Goal: Task Accomplishment & Management: Use online tool/utility

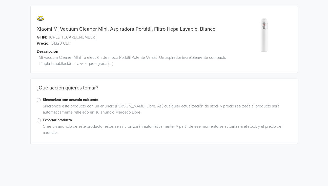
click at [43, 121] on label "Exportar producto" at bounding box center [167, 120] width 249 height 6
click at [0, 0] on input "Exportar producto" at bounding box center [0, 0] width 0 height 0
click at [43, 120] on label "Exportar producto" at bounding box center [167, 120] width 249 height 6
click at [0, 0] on input "Exportar producto" at bounding box center [0, 0] width 0 height 0
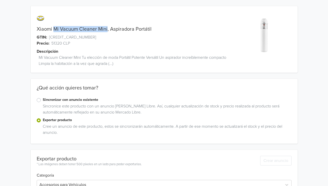
drag, startPoint x: 53, startPoint y: 28, endPoint x: 106, endPoint y: 28, distance: 52.9
click at [106, 28] on link "Xiaomi Mi Vacuum Cleaner Mini, Aspiradora Portátil" at bounding box center [94, 29] width 115 height 6
copy link "Mi Vacuum Cleaner Mini"
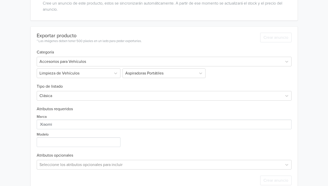
scroll to position [134, 0]
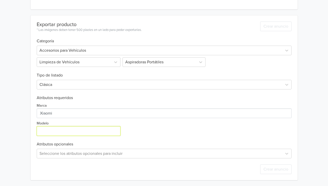
click at [50, 131] on input "Modelo" at bounding box center [79, 131] width 84 height 10
paste input "Mi Vacuum Cleaner Mini"
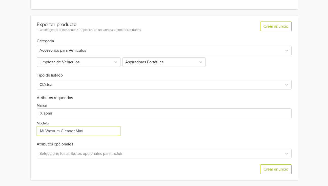
type input "Mi Vacuum Cleaner Mini"
click at [15, 114] on div "Xiaomi Mi Vacuum Cleaner Mini, Aspiradora Portátil GTIN: 6934177726514 Precio: …" at bounding box center [164, 26] width 321 height 320
click at [67, 154] on div "Seleccione los atributos opcionales para incluir" at bounding box center [164, 153] width 255 height 10
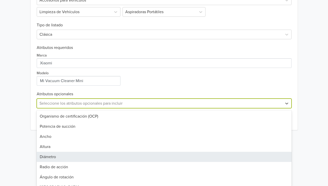
scroll to position [278, 0]
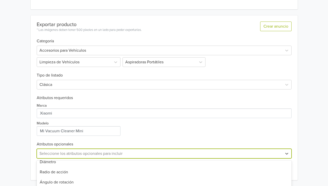
click at [15, 107] on div "Xiaomi Mi Vacuum Cleaner Mini, Aspiradora Portátil GTIN: 6934177726514 Precio: …" at bounding box center [164, 26] width 321 height 320
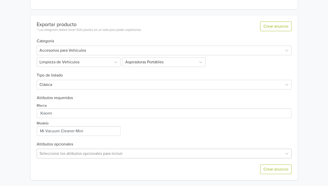
scroll to position [184, 0]
click at [104, 157] on div "Seleccione los atributos opcionales para incluir" at bounding box center [164, 153] width 255 height 10
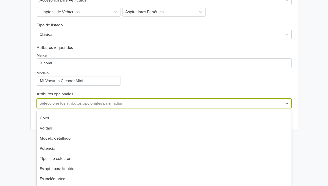
scroll to position [131, 0]
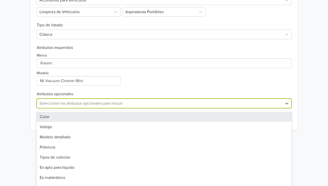
click at [55, 120] on div "Color" at bounding box center [164, 117] width 255 height 10
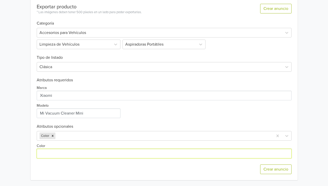
click at [64, 150] on input "Color" at bounding box center [164, 154] width 255 height 10
type input "Blanco"
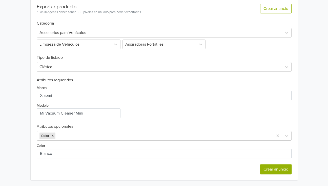
click at [273, 171] on button "Crear anuncio" at bounding box center [275, 169] width 31 height 10
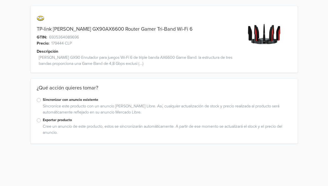
click at [43, 120] on label "Exportar producto" at bounding box center [167, 120] width 249 height 6
click at [0, 0] on input "Exportar producto" at bounding box center [0, 0] width 0 height 0
click at [43, 120] on label "Exportar producto" at bounding box center [167, 120] width 249 height 6
click at [0, 0] on input "Exportar producto" at bounding box center [0, 0] width 0 height 0
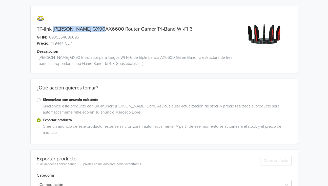
drag, startPoint x: 62, startPoint y: 28, endPoint x: 102, endPoint y: 31, distance: 39.9
click at [102, 31] on link "TP-link [PERSON_NAME] GX90AX6600 Router Gamer Tri-Band Wi-Fi 6" at bounding box center [115, 29] width 156 height 6
copy link "[PERSON_NAME] GX90AX6600"
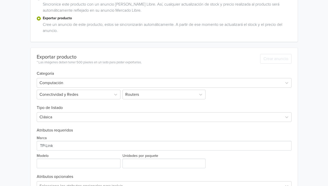
scroll to position [134, 0]
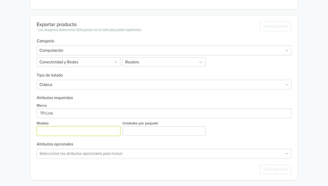
click at [54, 134] on input "Modelo" at bounding box center [79, 131] width 84 height 10
paste input "[PERSON_NAME] GX90AX6600"
type input "[PERSON_NAME] GX90AX6600"
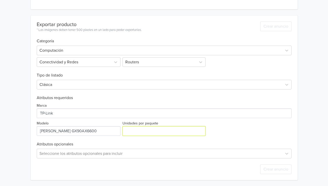
click at [143, 131] on input "Unidades por paquete" at bounding box center [164, 131] width 83 height 10
click at [200, 128] on input "Unidades por paquete" at bounding box center [164, 131] width 83 height 10
type input "1"
click at [200, 128] on input "1" at bounding box center [164, 131] width 83 height 10
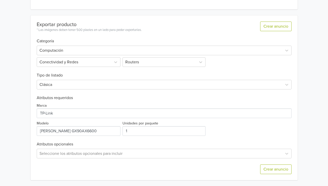
click at [17, 133] on div "TP-link [PERSON_NAME] GX90AX6600 Router Gamer Tri-Band Wi-Fi 6 GTIN: 6935364089…" at bounding box center [164, 26] width 321 height 320
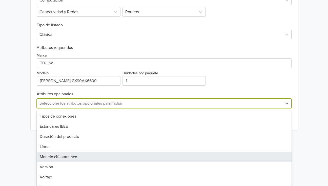
click at [61, 108] on div "46 results available. Use Up and Down to choose options, press Enter to select …" at bounding box center [164, 104] width 255 height 10
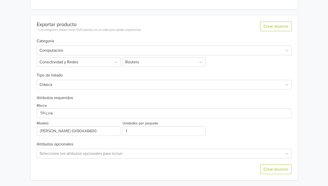
click at [18, 115] on div "TP-link [PERSON_NAME] GX90AX6600 Router Gamer Tri-Band Wi-Fi 6 GTIN: 6935364089…" at bounding box center [164, 26] width 321 height 320
click at [58, 153] on div "Seleccione los atributos opcionales para incluir" at bounding box center [164, 153] width 255 height 10
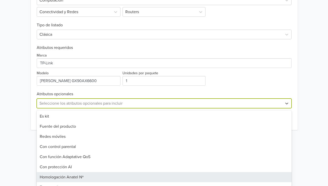
scroll to position [392, 0]
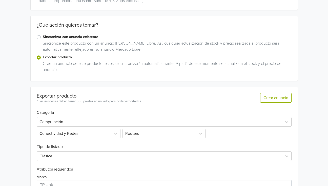
scroll to position [134, 0]
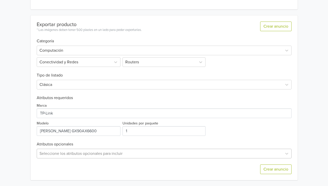
click at [43, 154] on div "Seleccione los atributos opcionales para incluir" at bounding box center [164, 154] width 255 height 10
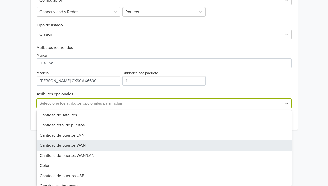
scroll to position [156, 0]
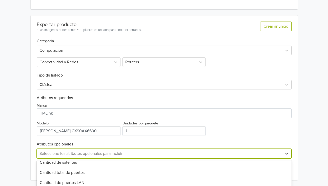
click at [2, 112] on div "TP-link [PERSON_NAME] GX90AX6600 Router Gamer Tri-Band Wi-Fi 6 GTIN: 6935364089…" at bounding box center [164, 26] width 328 height 320
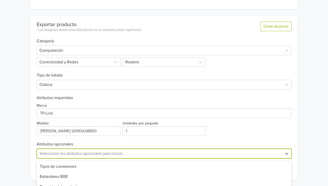
scroll to position [184, 0]
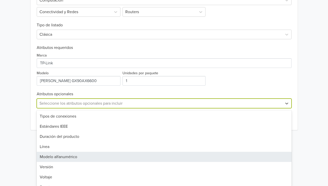
click at [60, 108] on div "46 results available. Use Up and Down to choose options, press Enter to select …" at bounding box center [164, 104] width 255 height 10
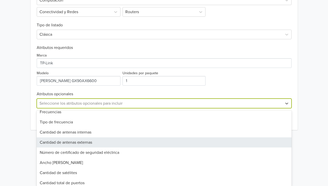
scroll to position [96, 0]
click at [51, 141] on div "Cantidad de antenas externas" at bounding box center [164, 141] width 255 height 10
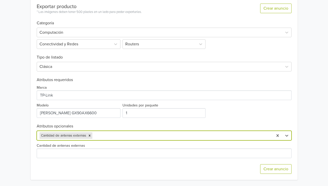
scroll to position [152, 0]
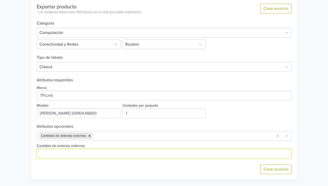
click at [53, 156] on input "Cantidad de antenas externas" at bounding box center [164, 154] width 255 height 10
type input "8"
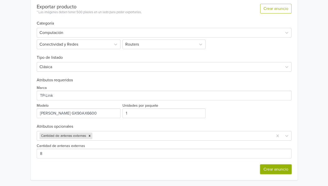
click at [266, 169] on button "Crear anuncio" at bounding box center [275, 169] width 31 height 10
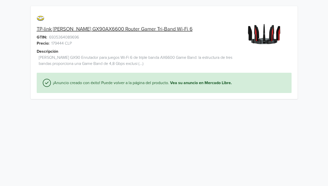
scroll to position [0, 0]
